Goal: Check status: Check status

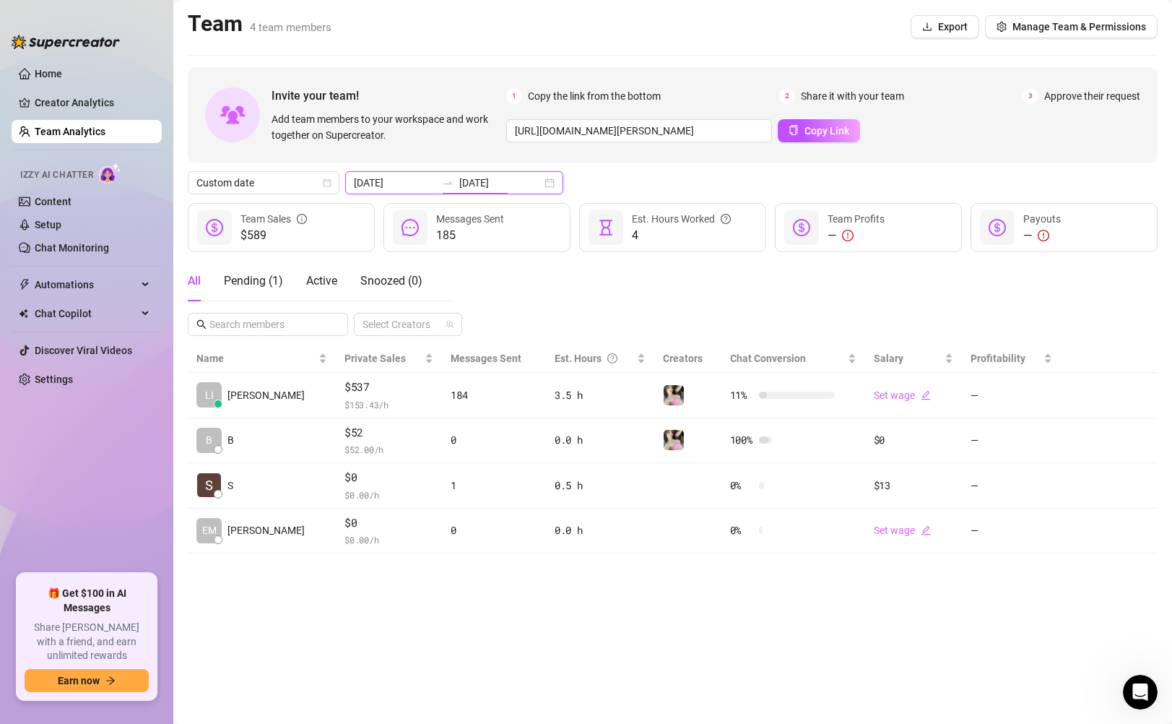
click at [489, 180] on input "[DATE]" at bounding box center [500, 183] width 82 height 16
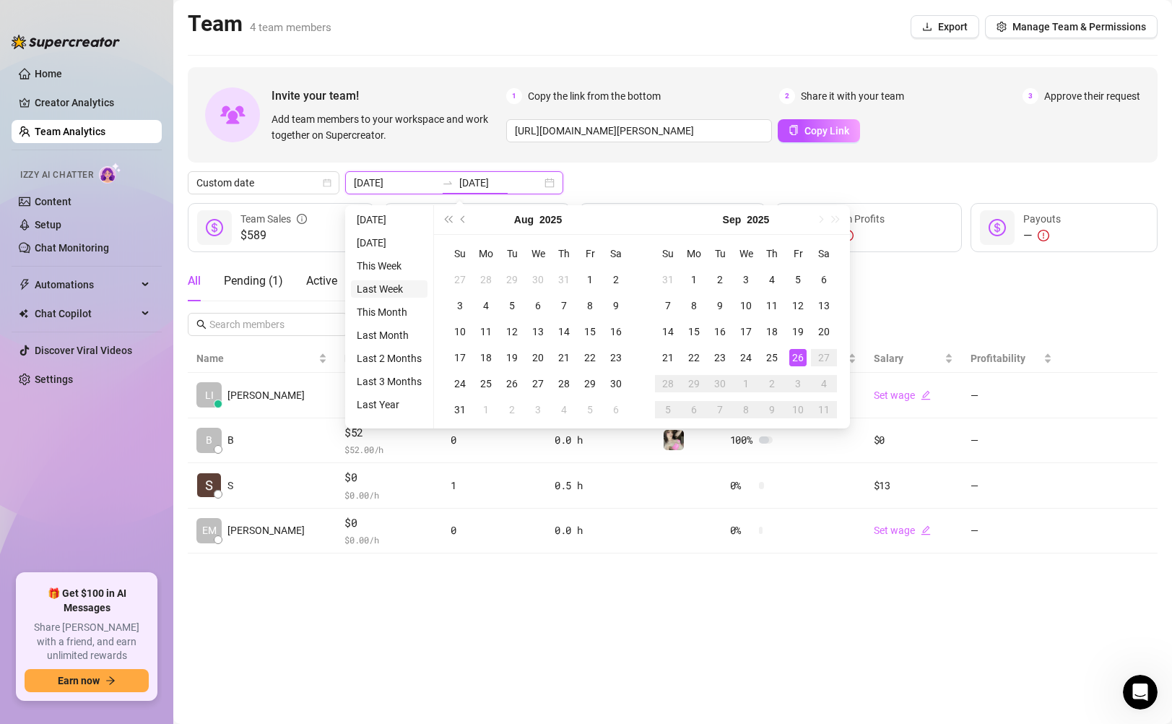
type input "[DATE]"
click at [380, 284] on li "Last Week" at bounding box center [389, 288] width 77 height 17
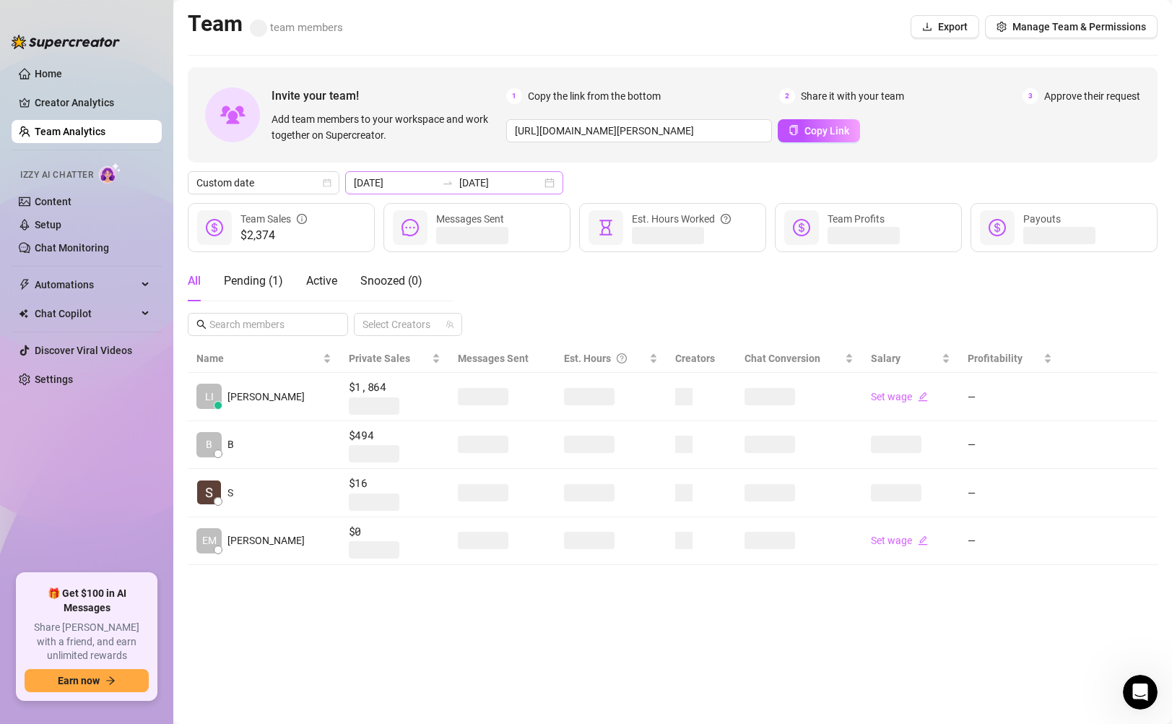
click at [513, 182] on div "[DATE] [DATE]" at bounding box center [454, 182] width 218 height 23
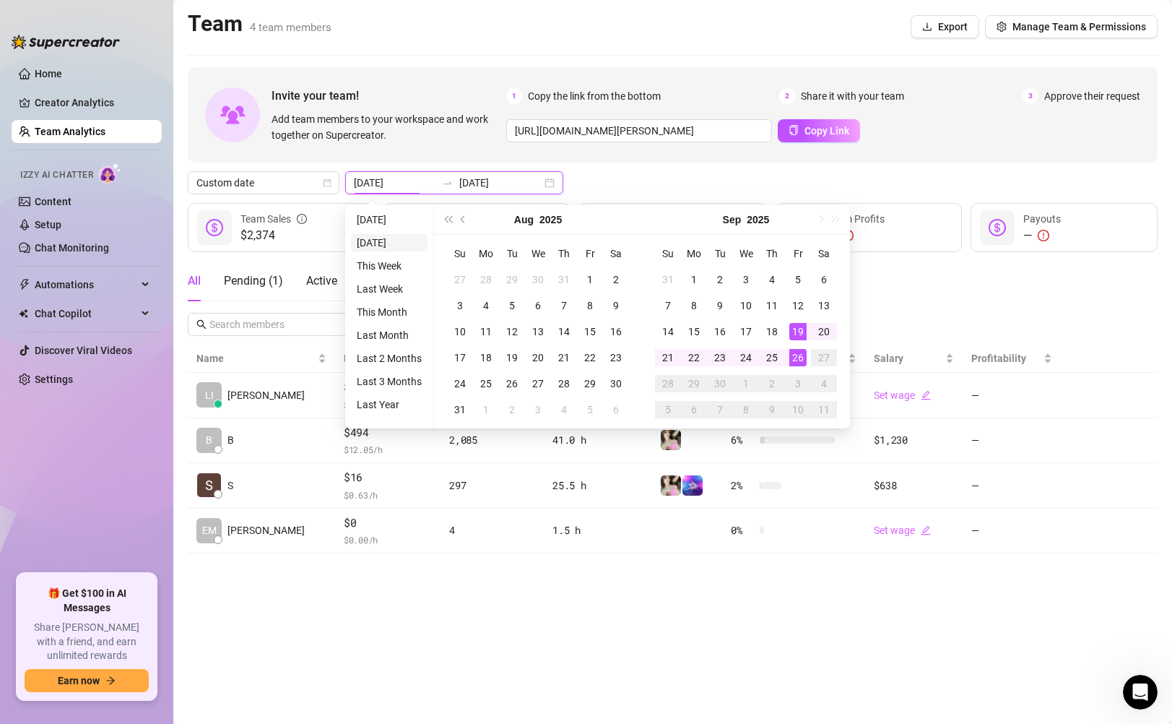
type input "[DATE]"
click at [371, 220] on li "[DATE]" at bounding box center [389, 219] width 77 height 17
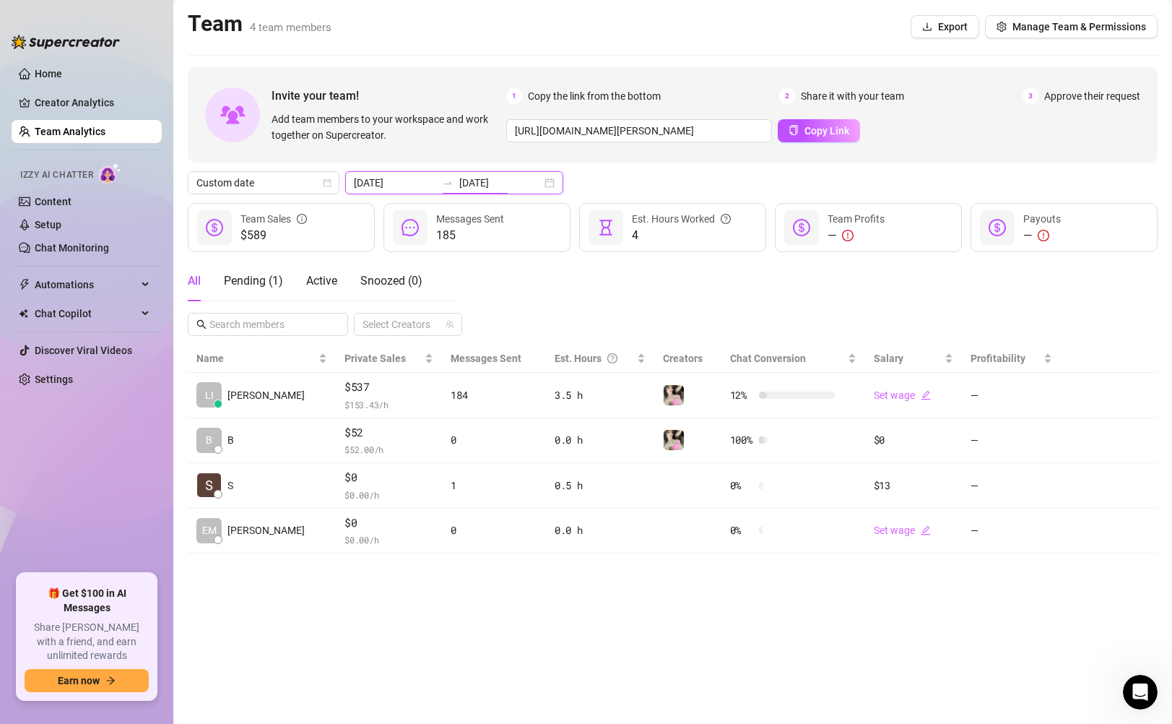
click at [497, 181] on input "[DATE]" at bounding box center [500, 183] width 82 height 16
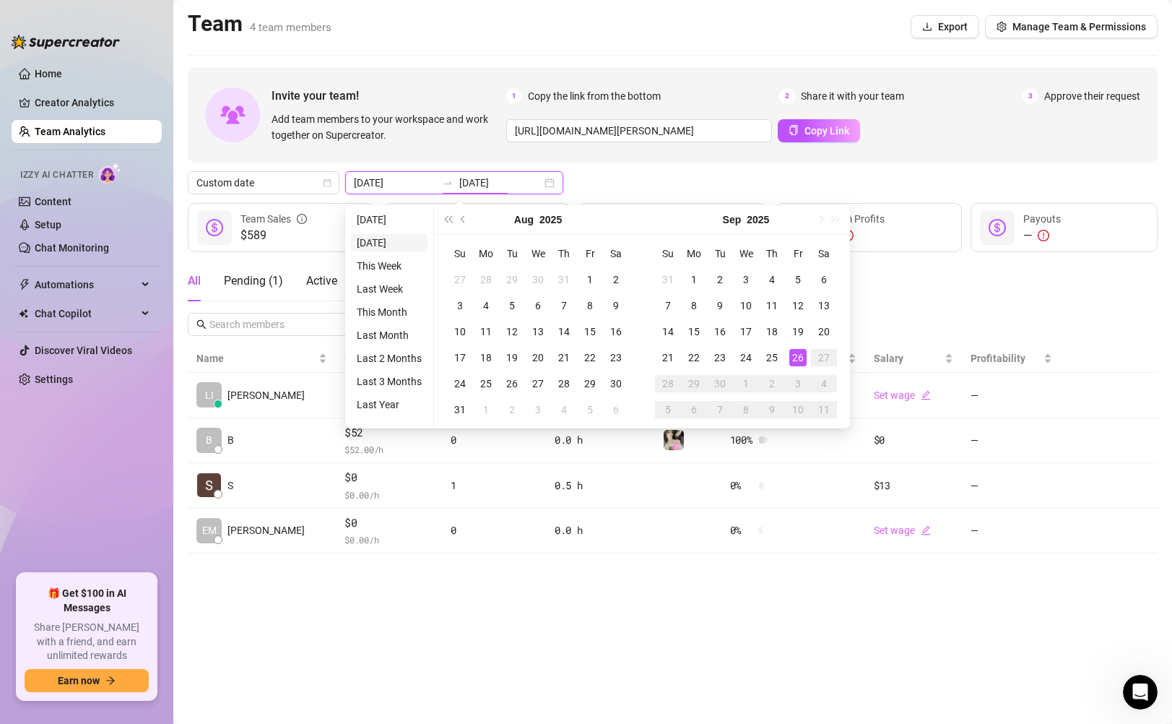
type input "[DATE]"
click at [386, 241] on li "[DATE]" at bounding box center [389, 242] width 77 height 17
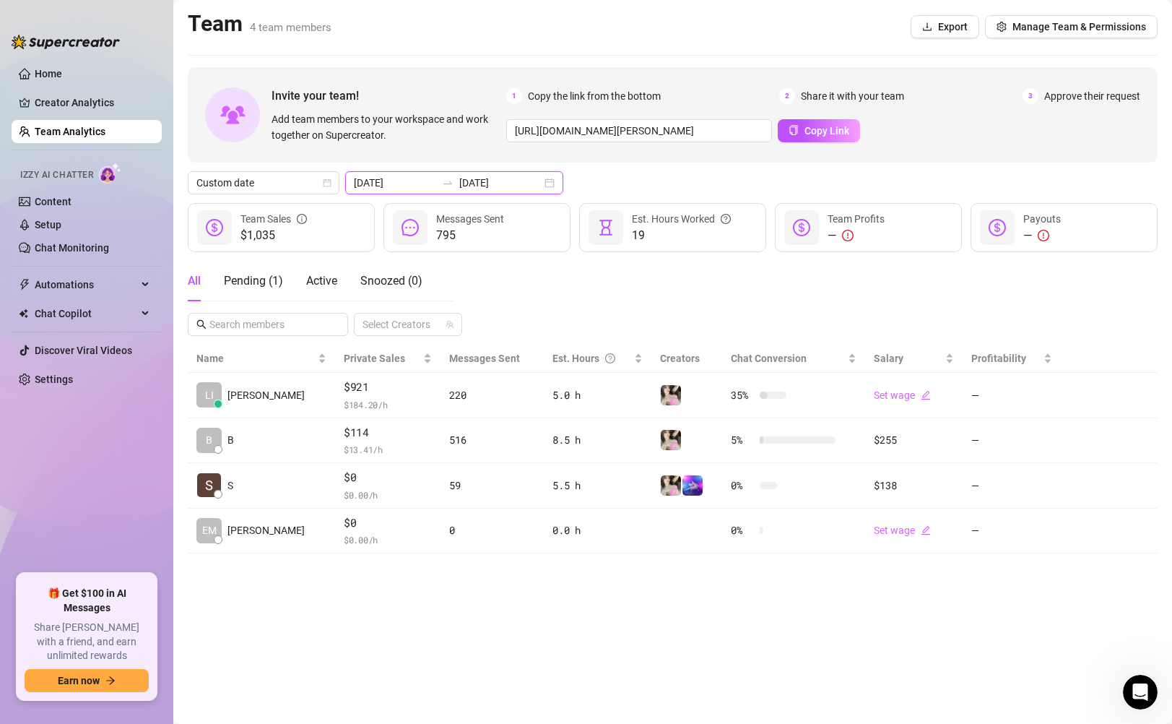
click at [486, 178] on input "[DATE]" at bounding box center [500, 183] width 82 height 16
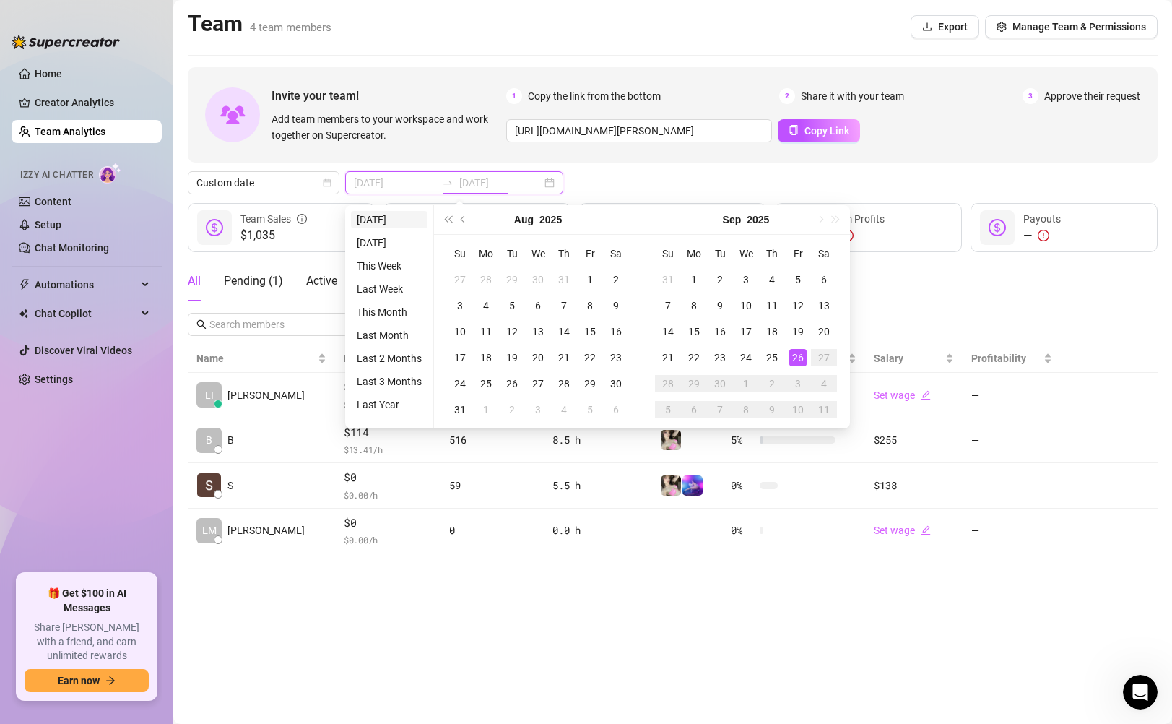
type input "[DATE]"
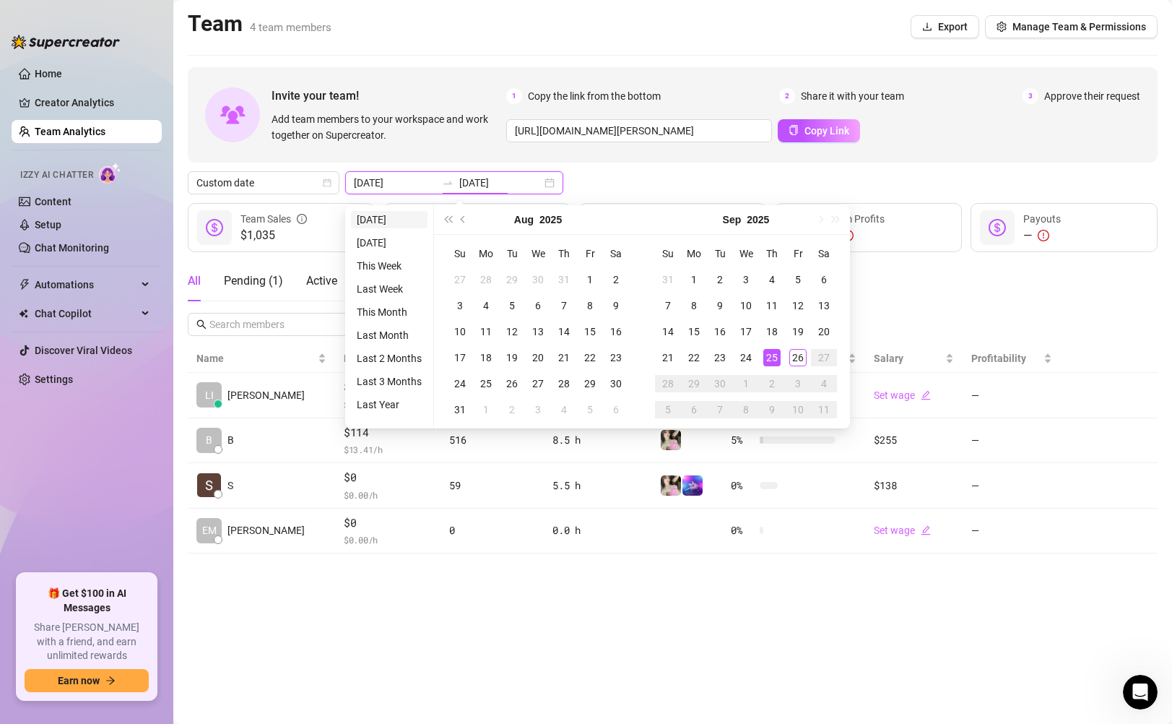
type input "[DATE]"
click at [364, 219] on li "[DATE]" at bounding box center [389, 219] width 77 height 17
